Goal: Task Accomplishment & Management: Manage account settings

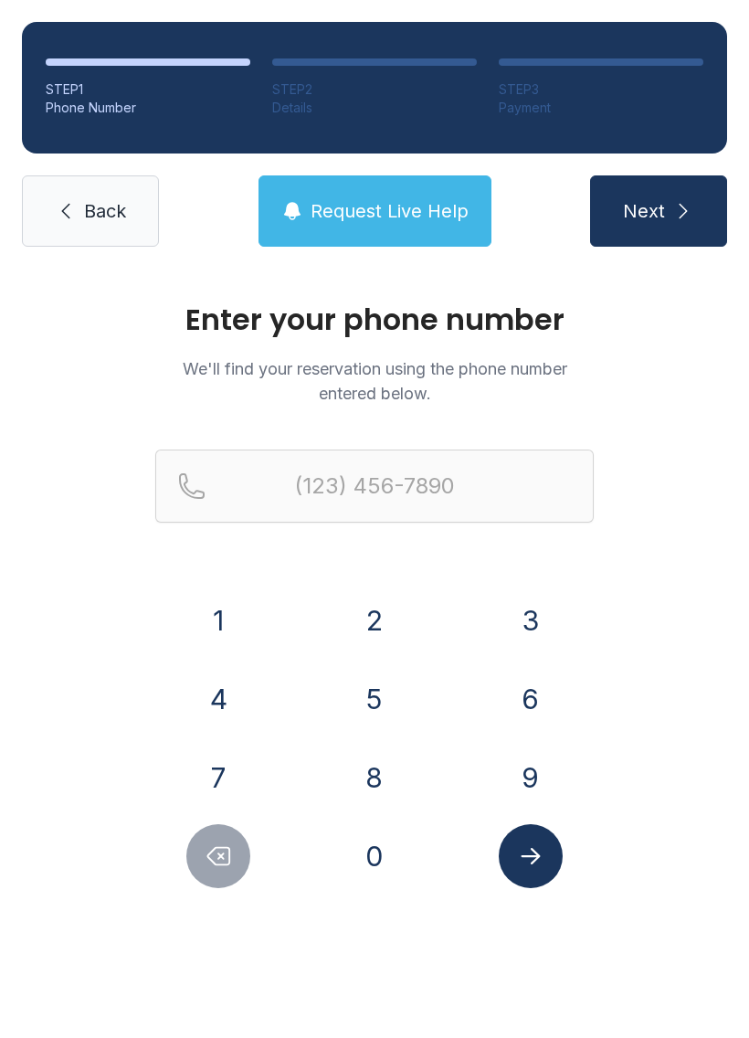
click at [66, 209] on icon at bounding box center [66, 211] width 22 height 22
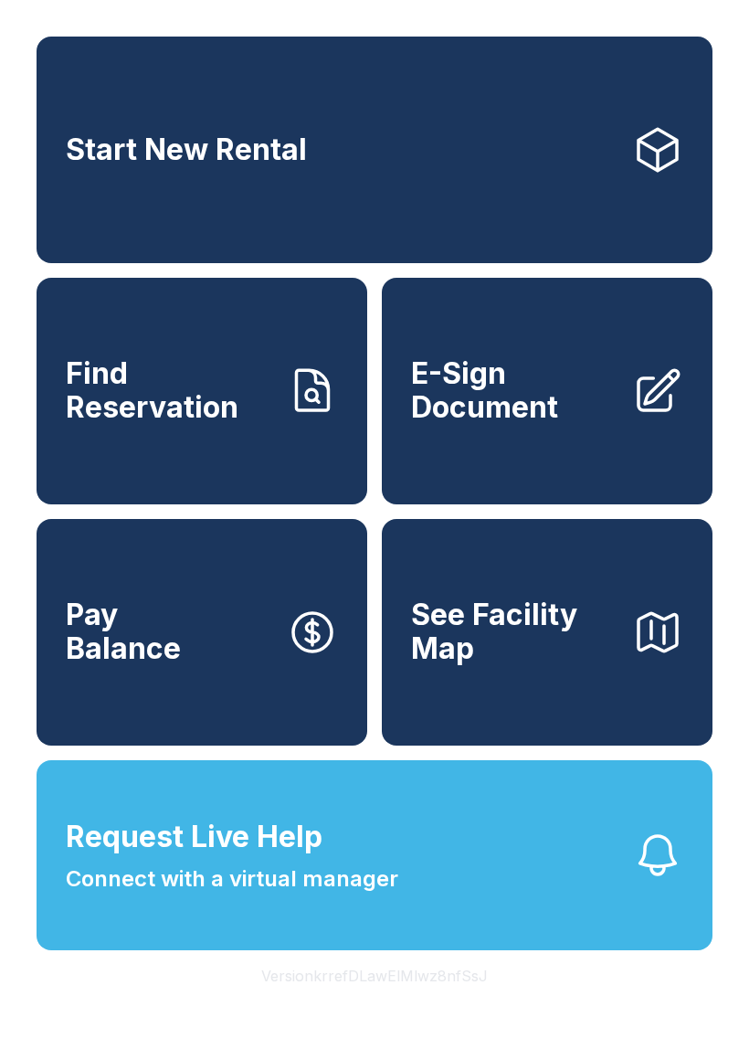
click at [83, 859] on span "Request Live Help" at bounding box center [194, 837] width 257 height 44
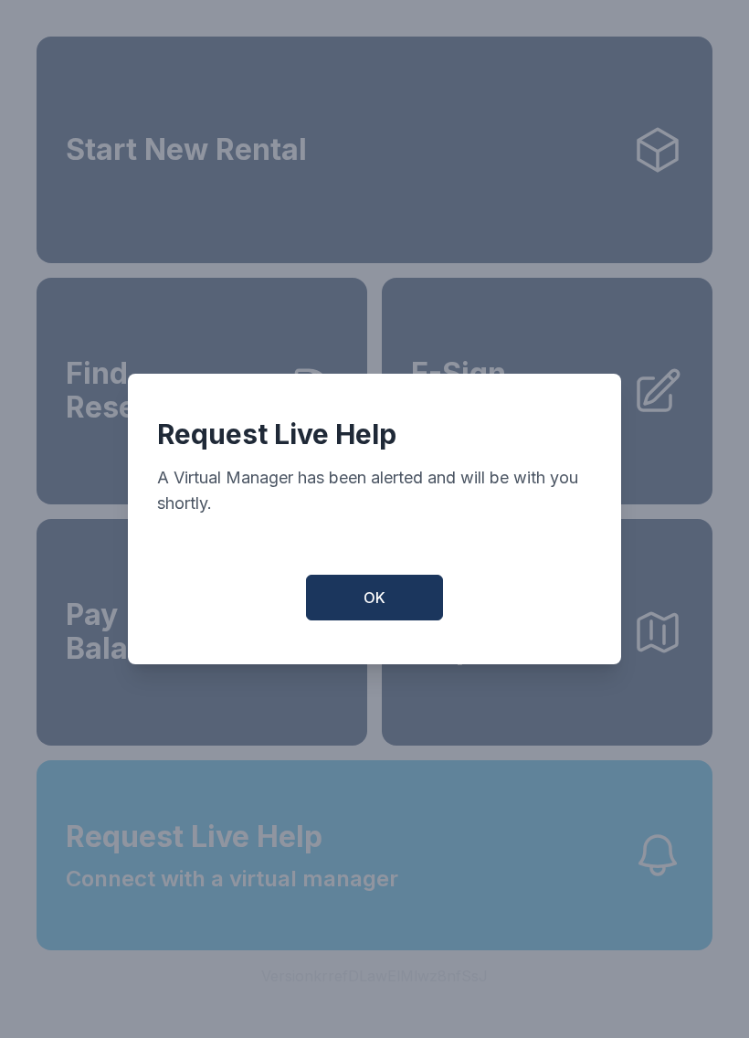
click at [383, 602] on span "OK" at bounding box center [375, 598] width 22 height 22
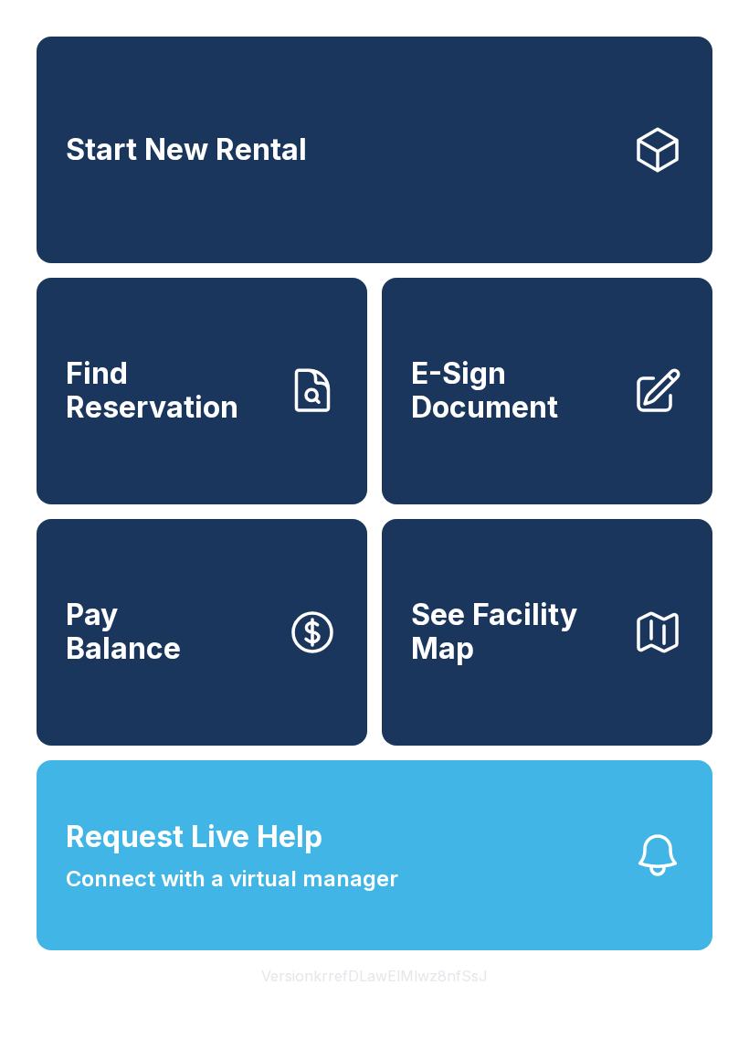
click at [660, 881] on icon "button" at bounding box center [657, 855] width 51 height 51
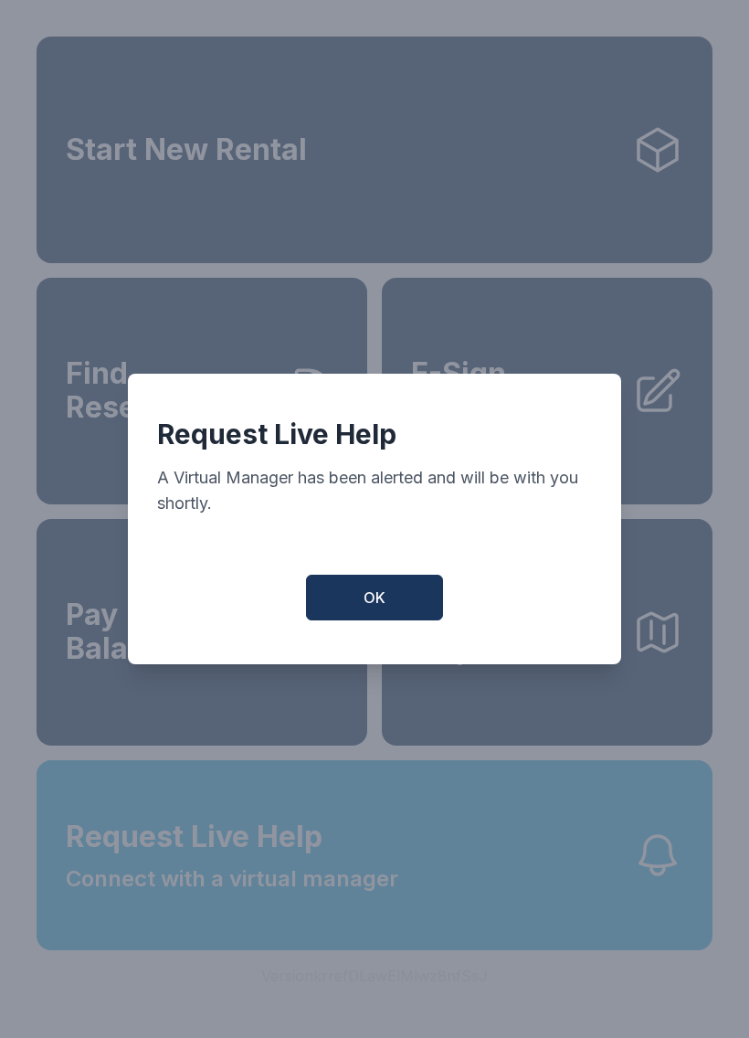
click at [398, 616] on button "OK" at bounding box center [374, 598] width 137 height 46
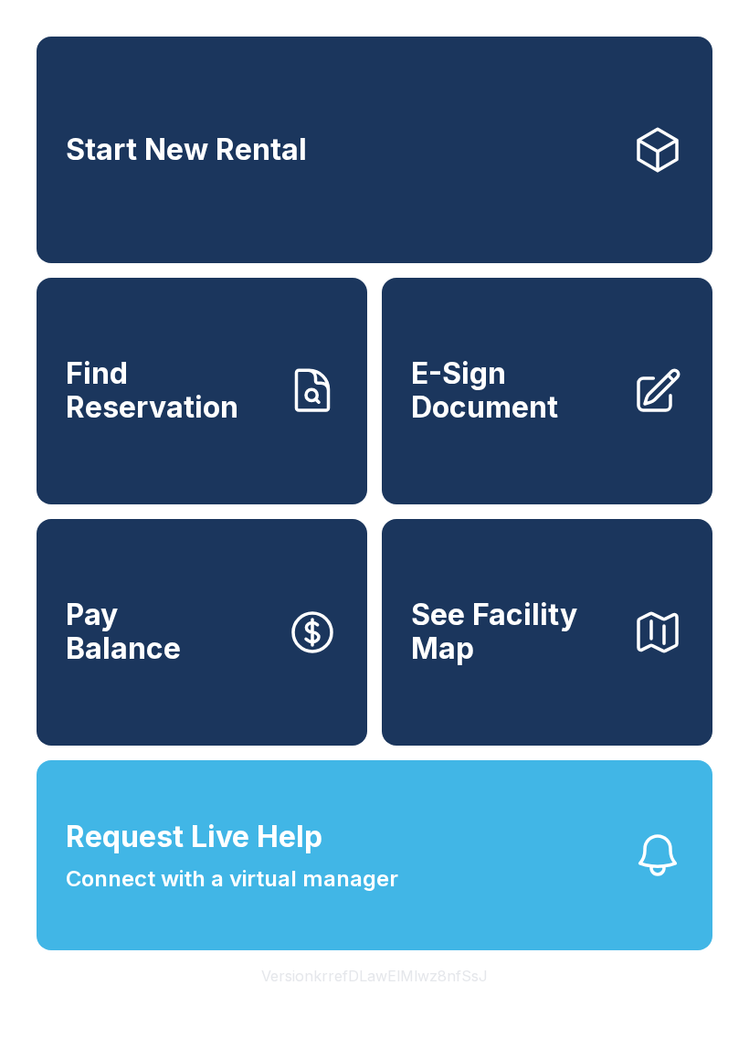
click at [347, 950] on button "Request Live Help Connect with a virtual manager" at bounding box center [375, 855] width 676 height 190
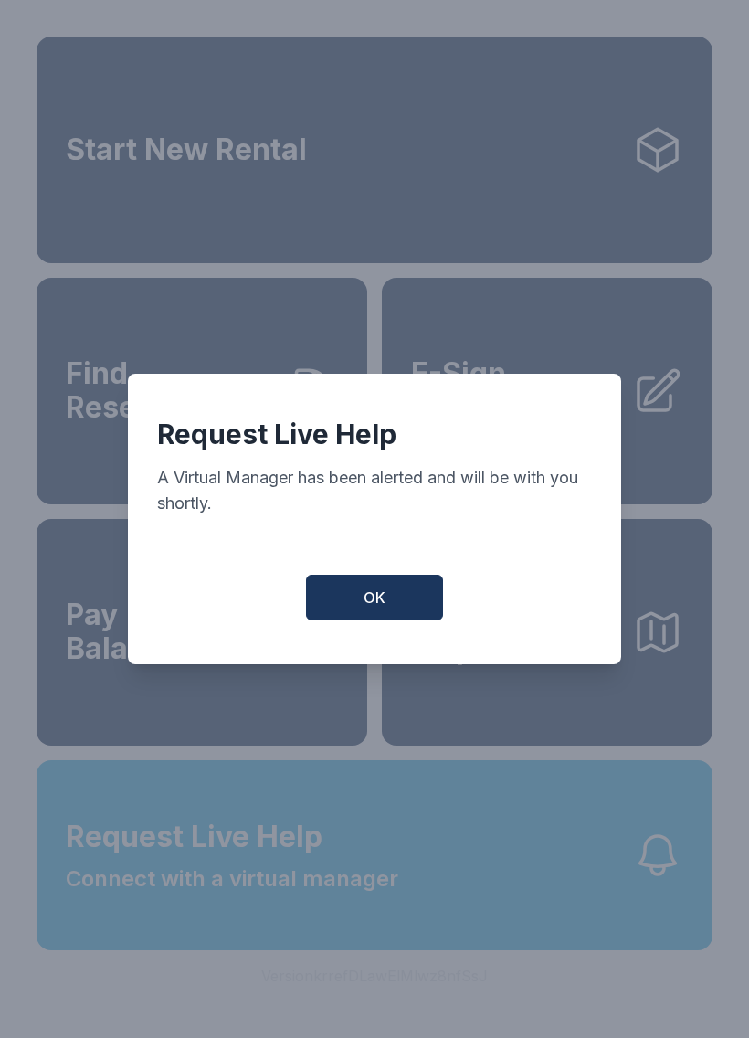
click at [397, 594] on button "OK" at bounding box center [374, 598] width 137 height 46
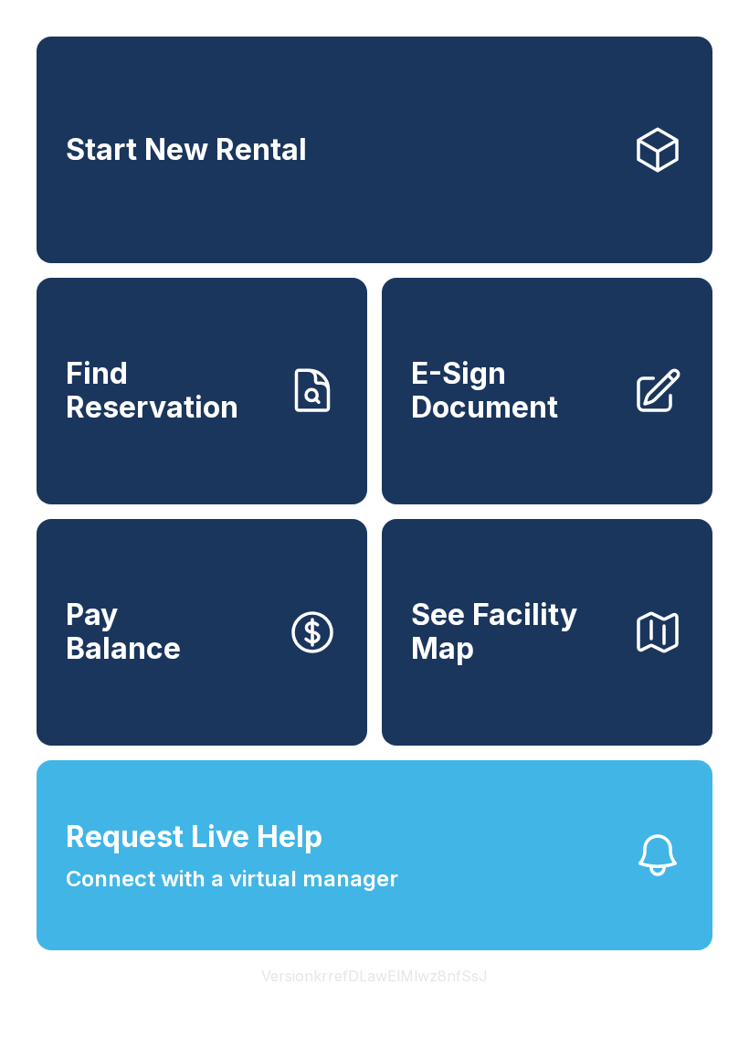
click at [327, 869] on span "Request Live Help Connect with a virtual manager" at bounding box center [232, 855] width 333 height 80
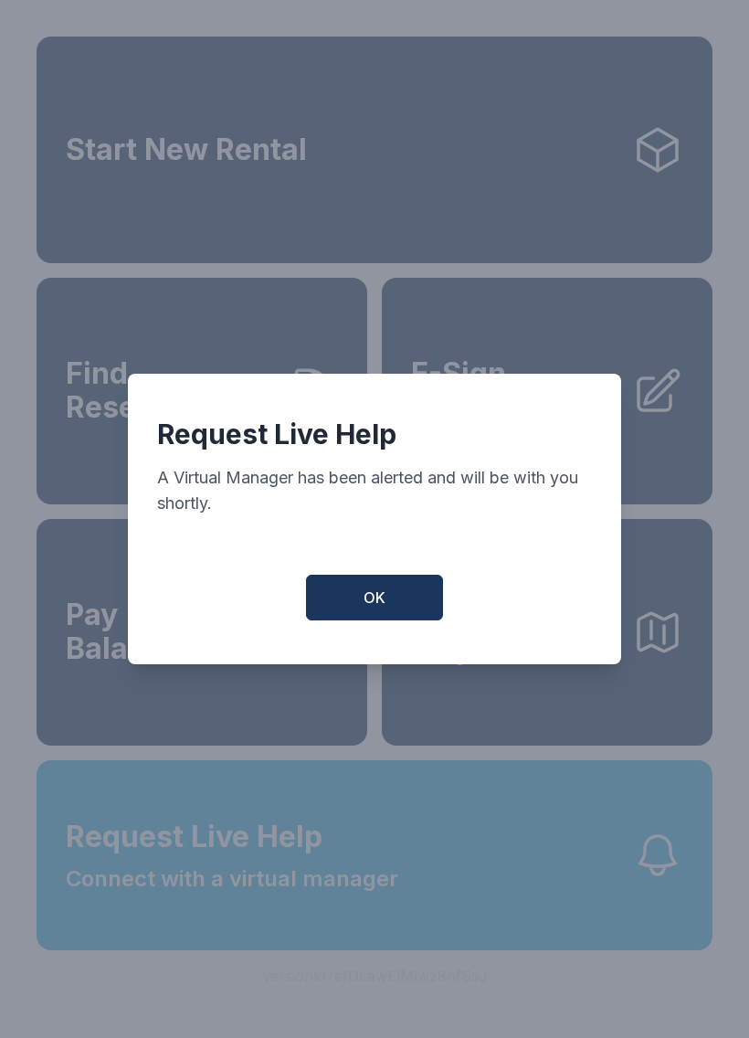
click at [368, 620] on button "OK" at bounding box center [374, 598] width 137 height 46
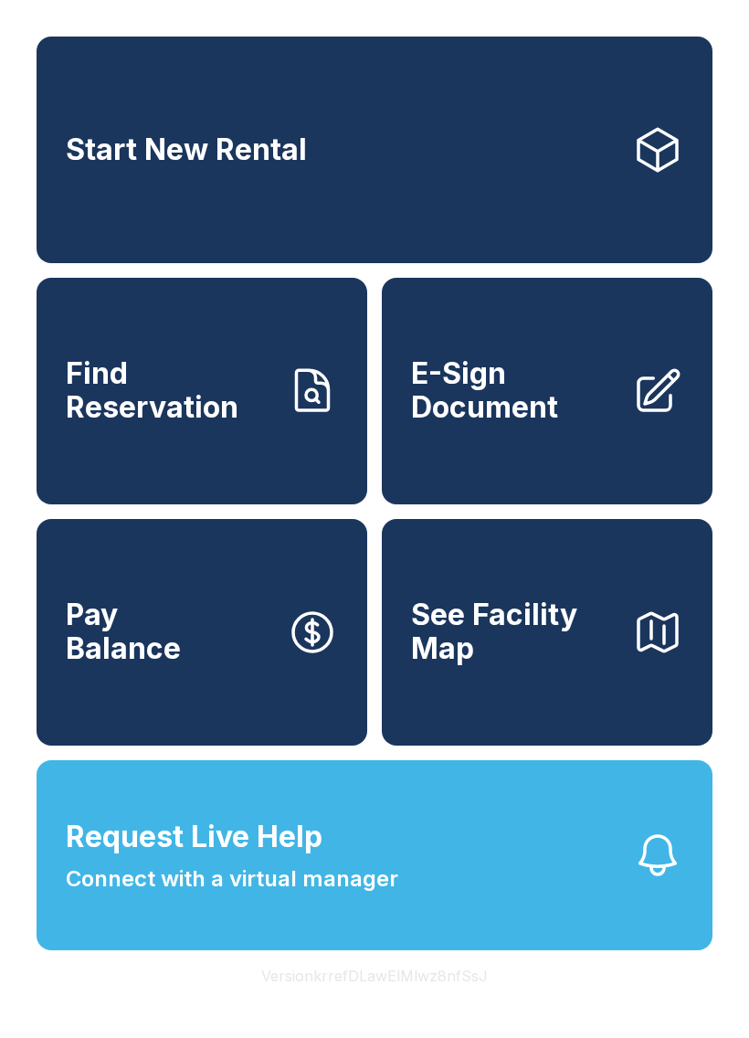
click at [255, 666] on button "Pay Balance" at bounding box center [202, 632] width 331 height 227
click at [132, 486] on link "Find Reservation" at bounding box center [202, 391] width 331 height 227
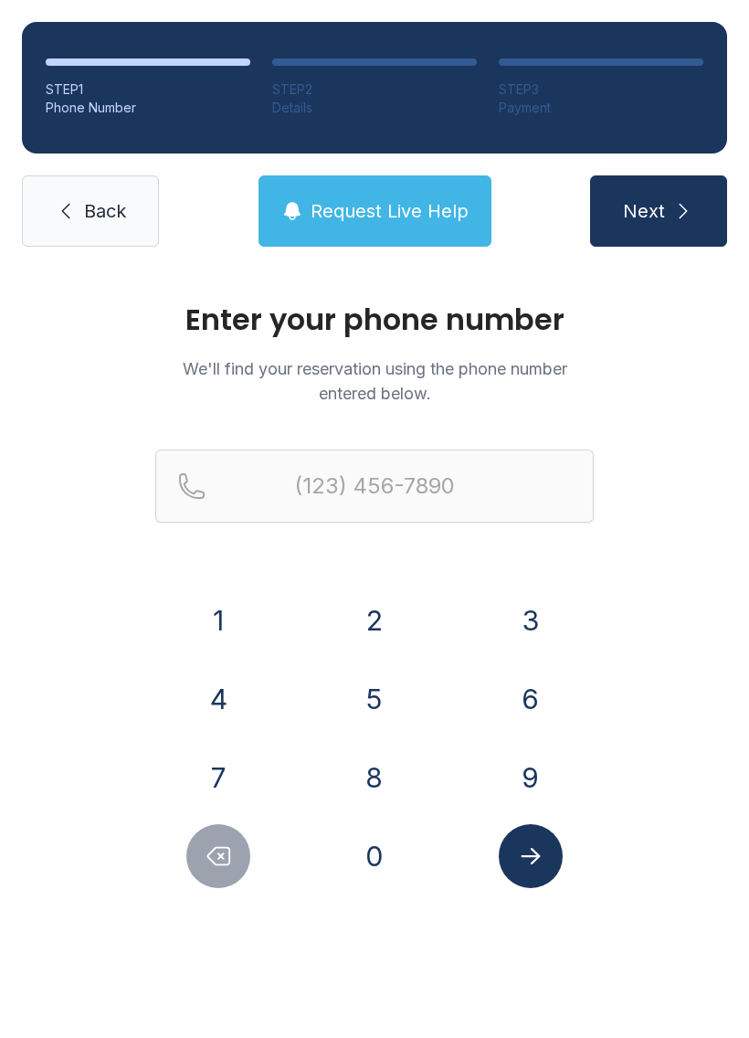
click at [438, 210] on span "Request Live Help" at bounding box center [390, 211] width 158 height 26
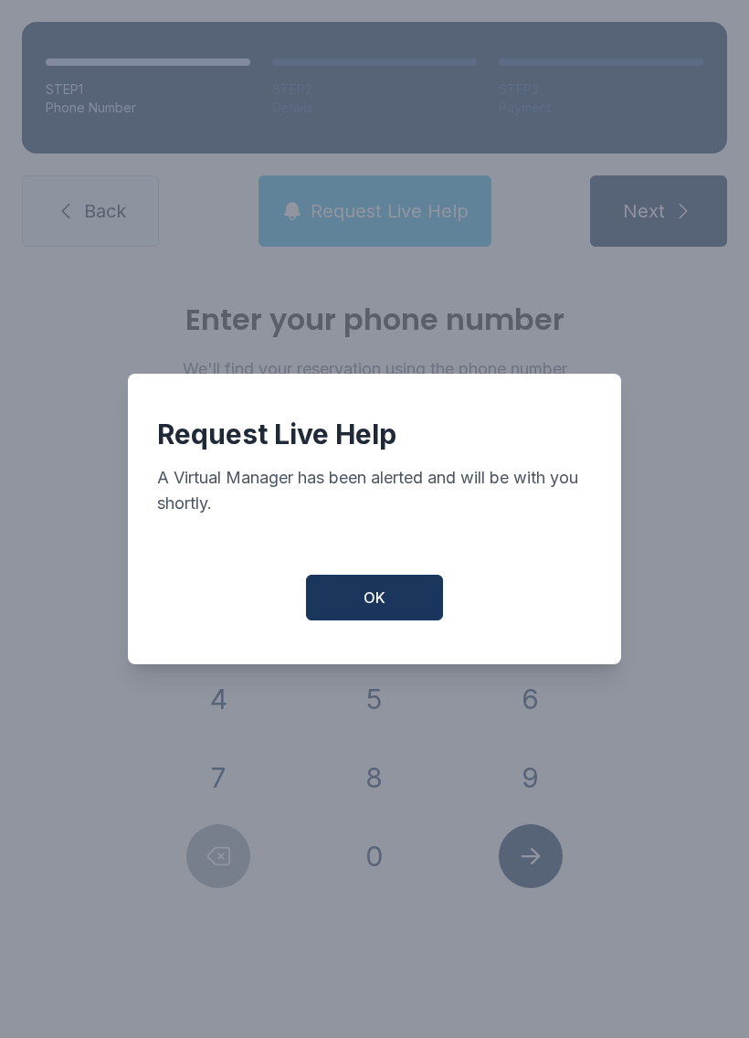
click at [389, 619] on button "OK" at bounding box center [374, 598] width 137 height 46
